Goal: Transaction & Acquisition: Purchase product/service

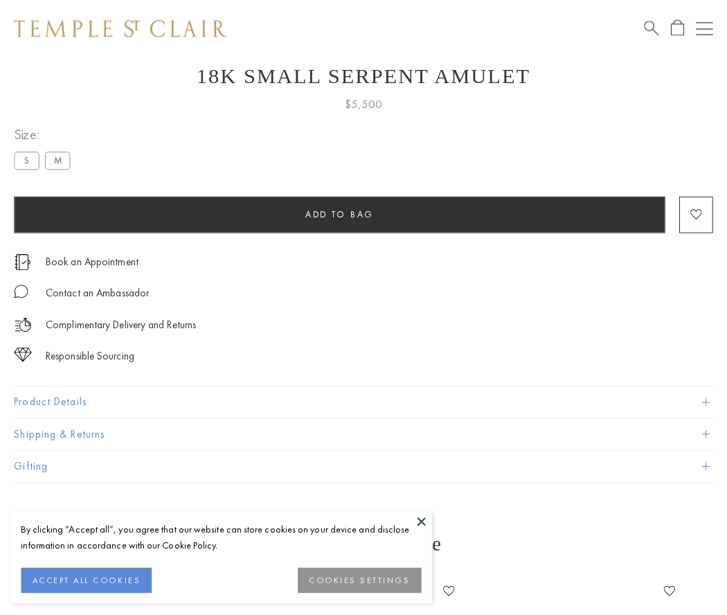
scroll to position [55, 0]
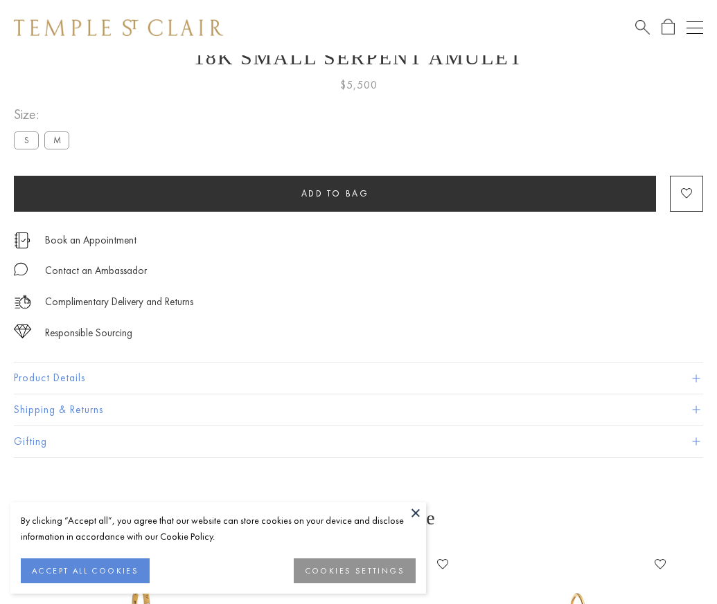
click at [334, 193] on span "Add to bag" at bounding box center [335, 194] width 68 height 12
